Goal: Information Seeking & Learning: Learn about a topic

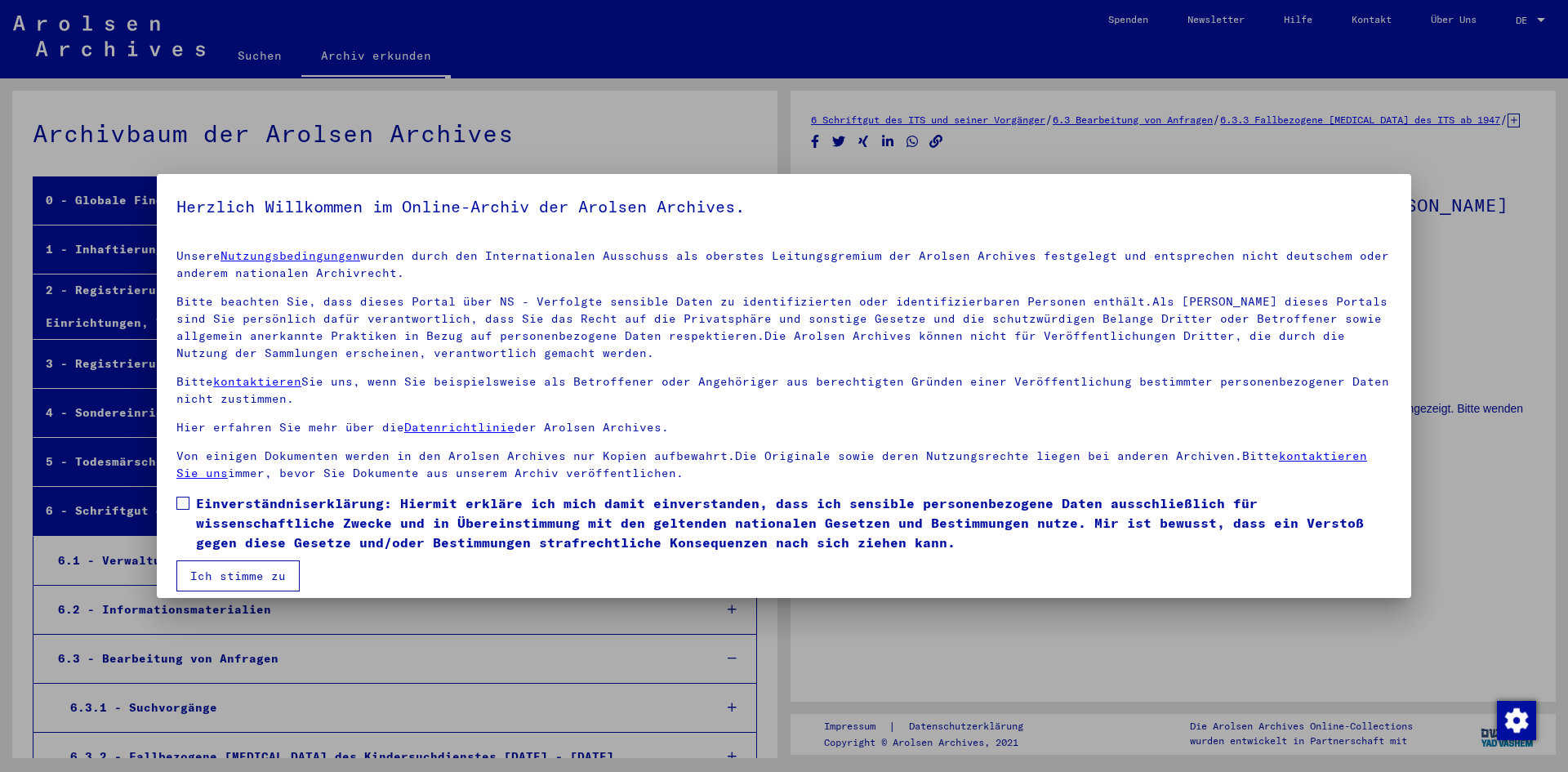
scroll to position [35032, 0]
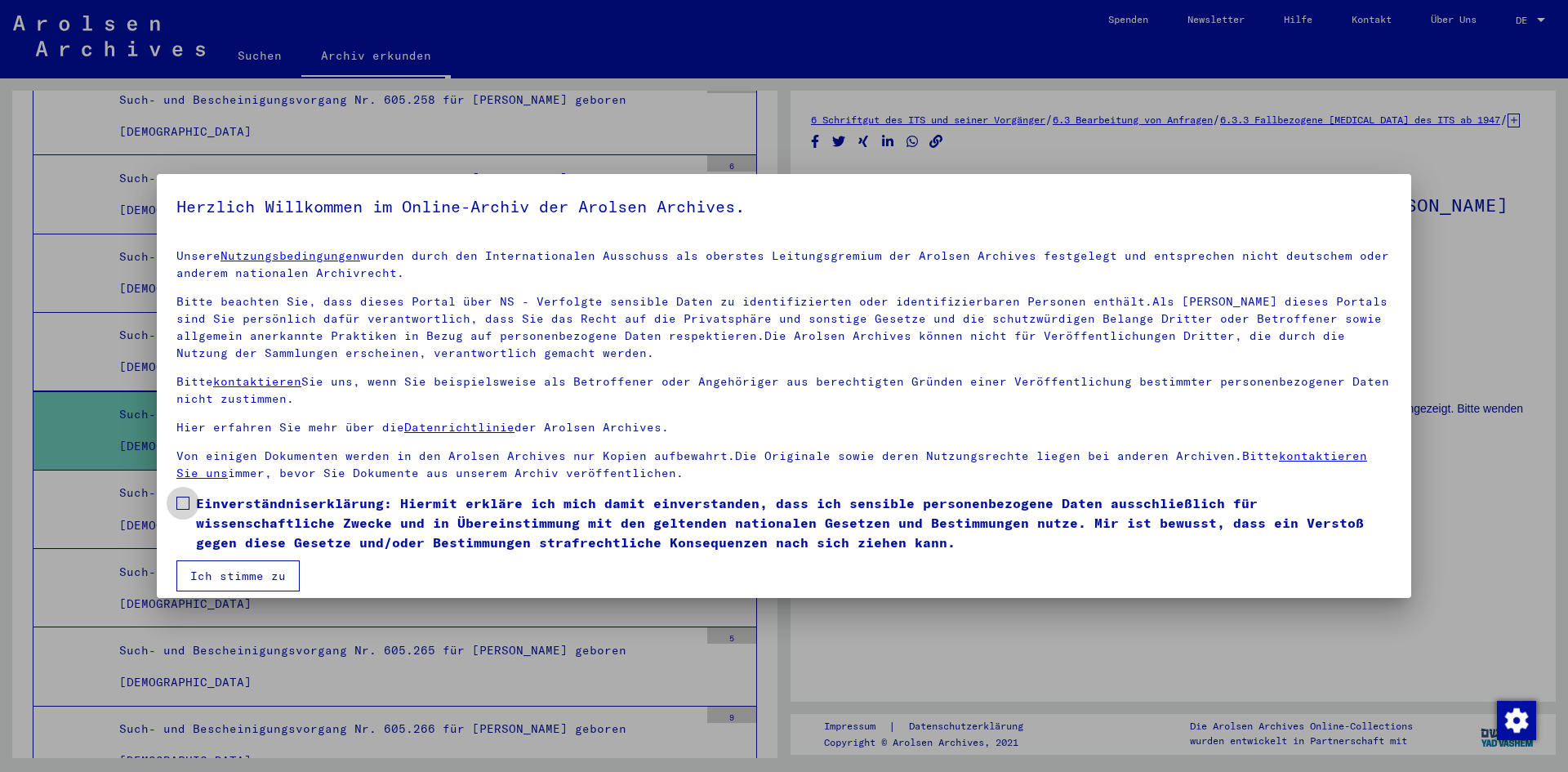
click at [190, 503] on label "Einverständniserklärung: Hiermit erkläre ich mich damit einverstanden, dass ich…" at bounding box center [784, 524] width 1216 height 59
click at [262, 566] on button "Ich stimme zu" at bounding box center [238, 576] width 123 height 32
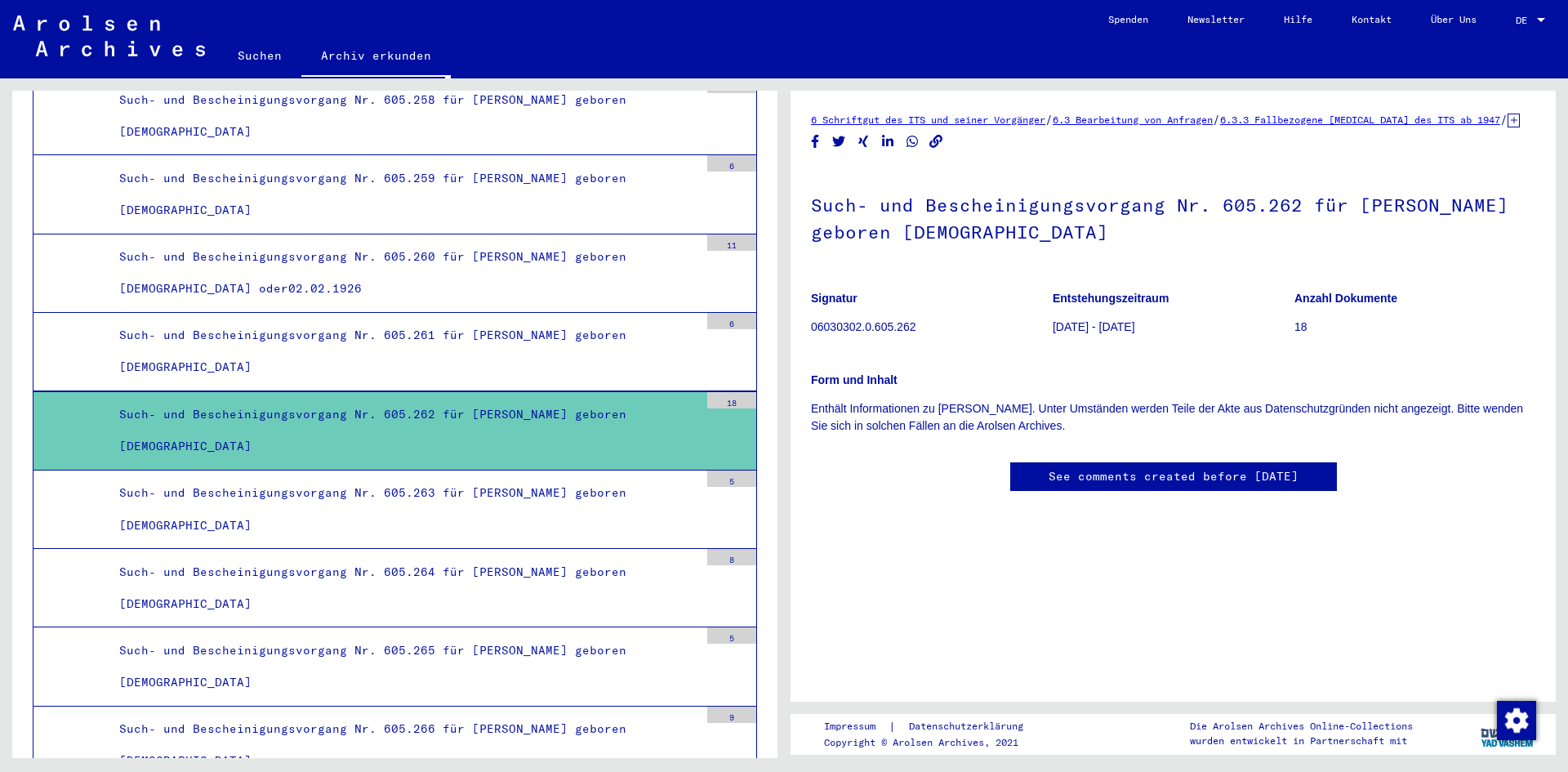
scroll to position [0, 0]
click at [894, 336] on p "06030302.0.605.262" at bounding box center [931, 328] width 241 height 17
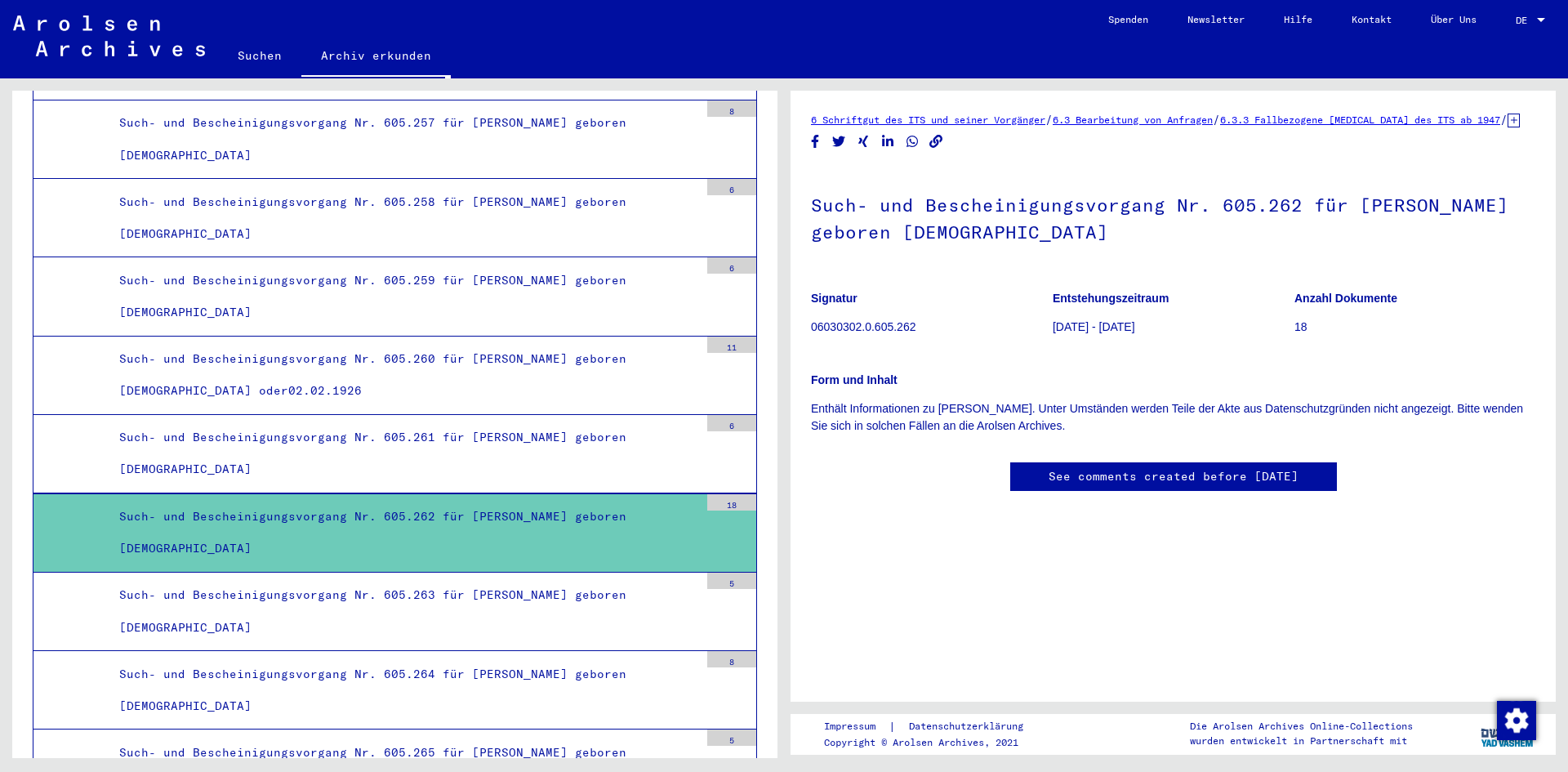
scroll to position [35032, 0]
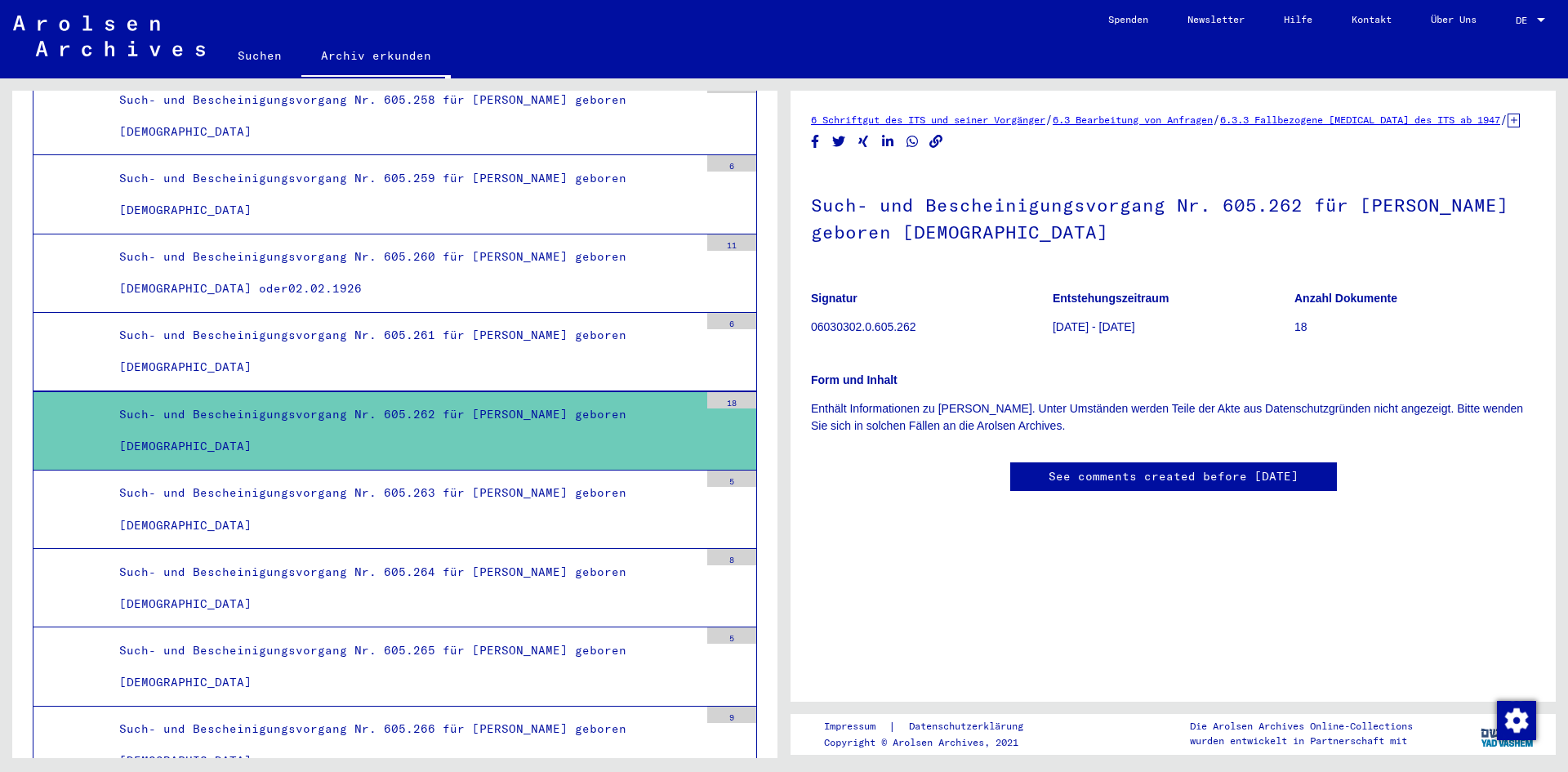
click at [714, 400] on div "18" at bounding box center [731, 400] width 49 height 16
click at [1341, 121] on link "6.3.3 Fallbezogene [MEDICAL_DATA] des ITS ab 1947" at bounding box center [1360, 119] width 280 height 12
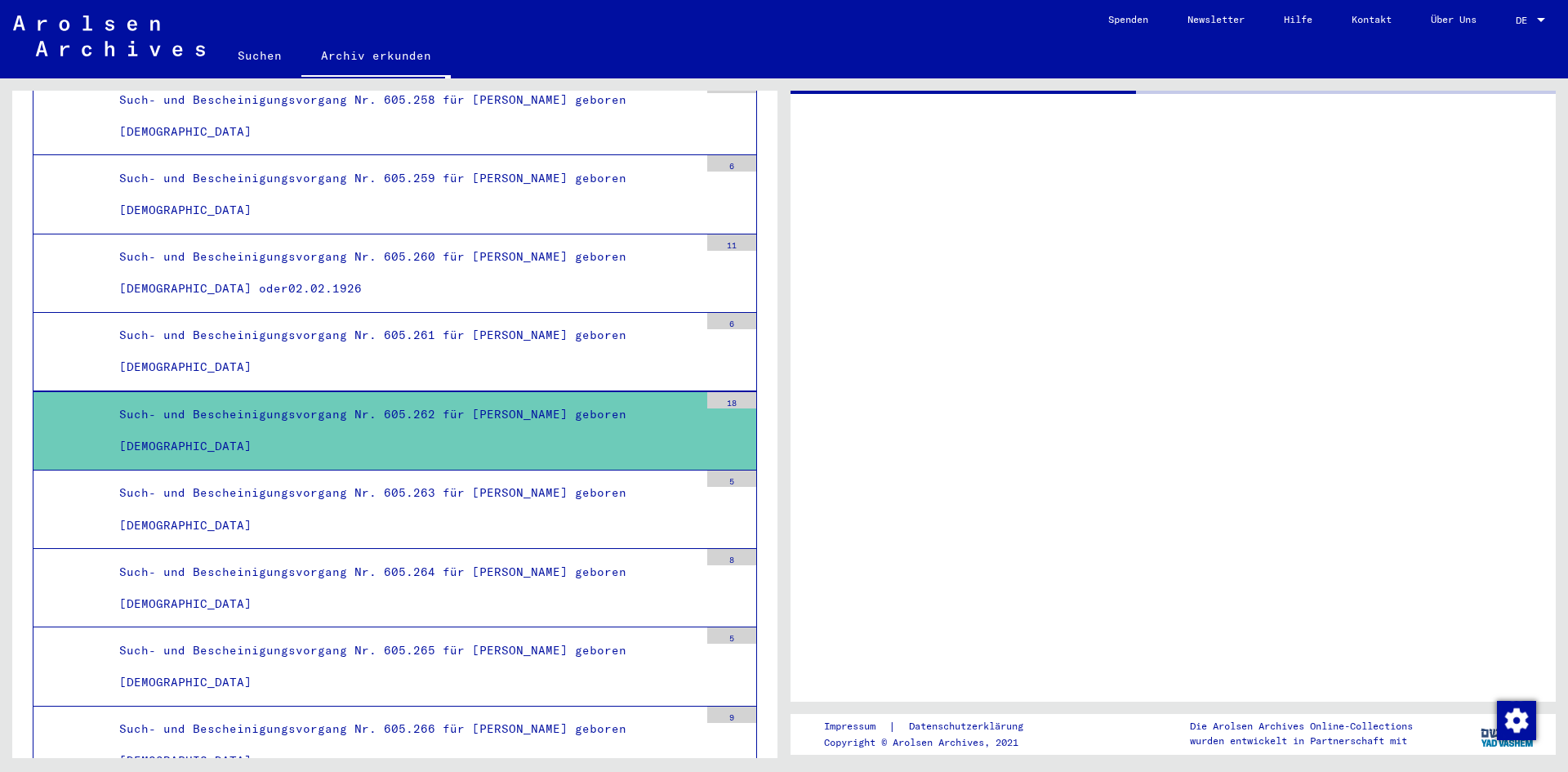
click at [1345, 121] on div at bounding box center [1173, 397] width 765 height 611
